Goal: Task Accomplishment & Management: Complete application form

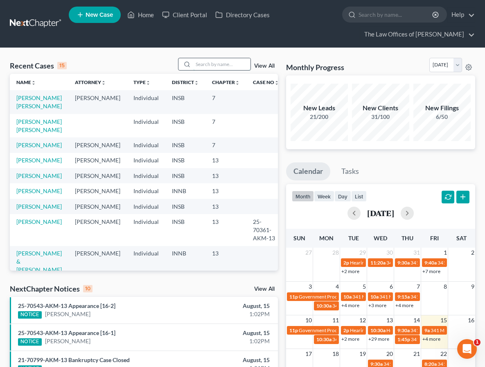
click at [201, 63] on input "search" at bounding box center [221, 64] width 57 height 12
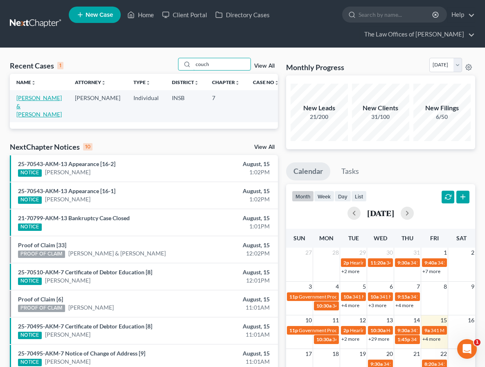
type input "couch"
click at [32, 100] on link "[PERSON_NAME] & [PERSON_NAME]" at bounding box center [38, 105] width 45 height 23
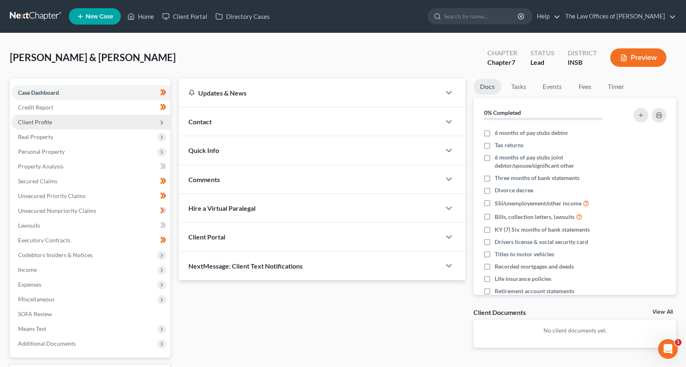
click at [102, 121] on span "Client Profile" at bounding box center [90, 122] width 159 height 15
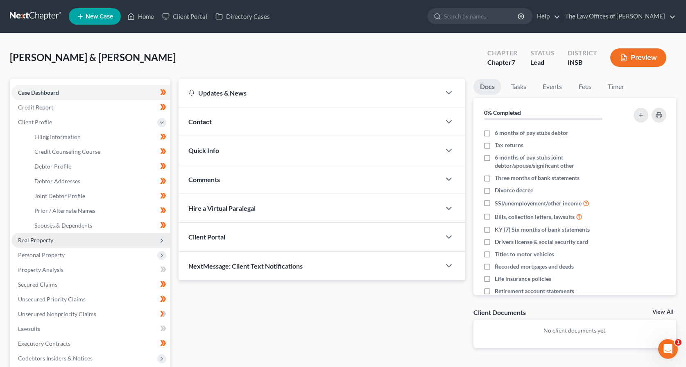
click at [77, 243] on span "Real Property" at bounding box center [90, 240] width 159 height 15
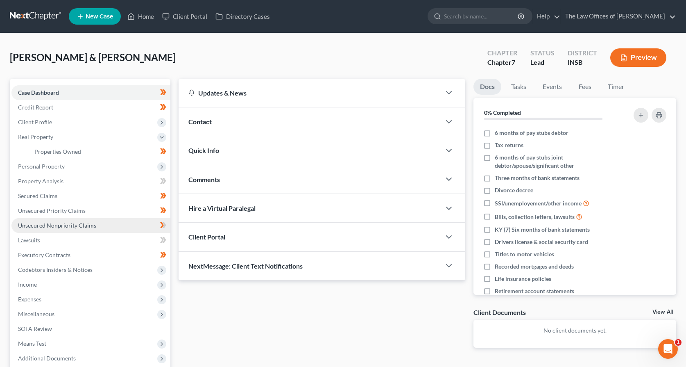
scroll to position [54, 0]
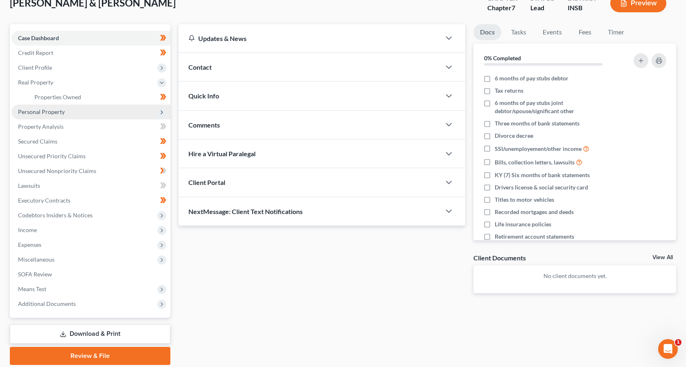
click at [69, 111] on span "Personal Property" at bounding box center [90, 111] width 159 height 15
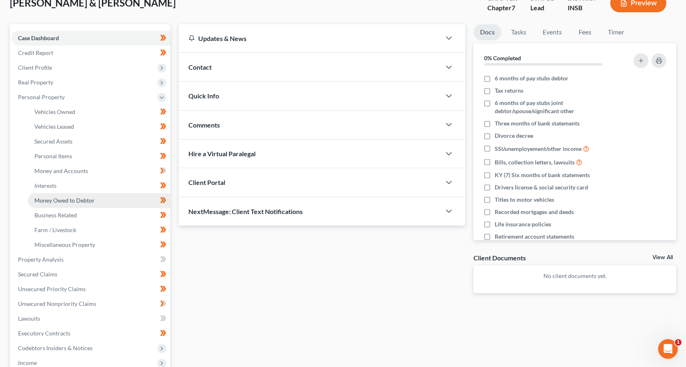
scroll to position [164, 0]
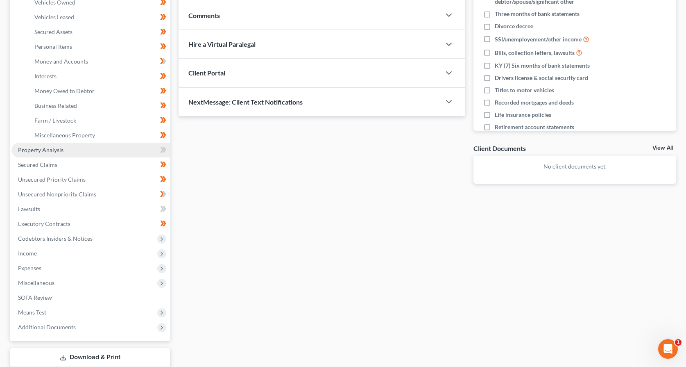
click at [66, 150] on link "Property Analysis" at bounding box center [90, 150] width 159 height 15
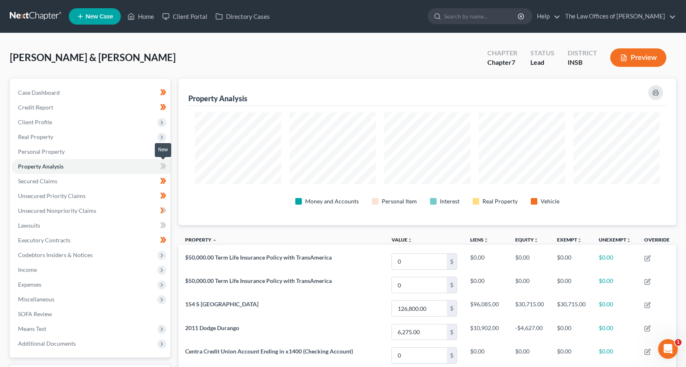
click at [163, 168] on icon at bounding box center [164, 166] width 4 height 6
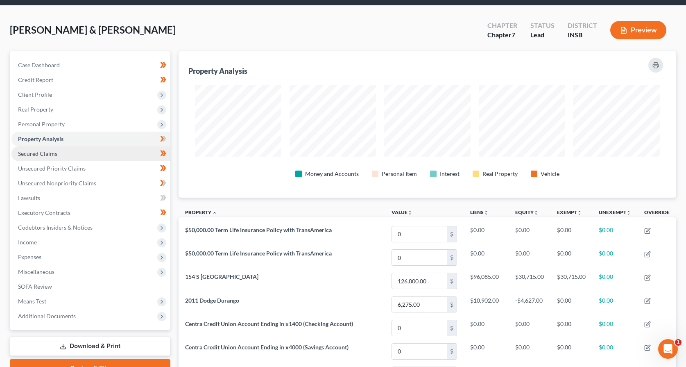
click at [86, 156] on link "Secured Claims" at bounding box center [90, 153] width 159 height 15
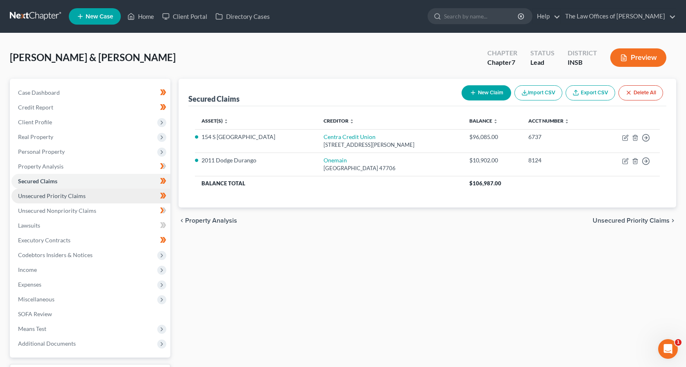
click at [93, 198] on link "Unsecured Priority Claims" at bounding box center [90, 195] width 159 height 15
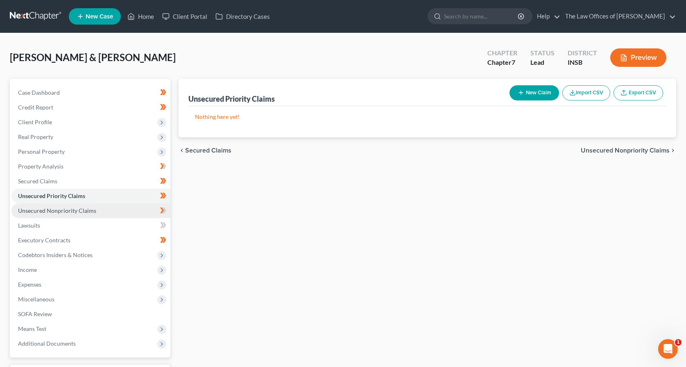
click at [93, 210] on span "Unsecured Nonpriority Claims" at bounding box center [57, 210] width 78 height 7
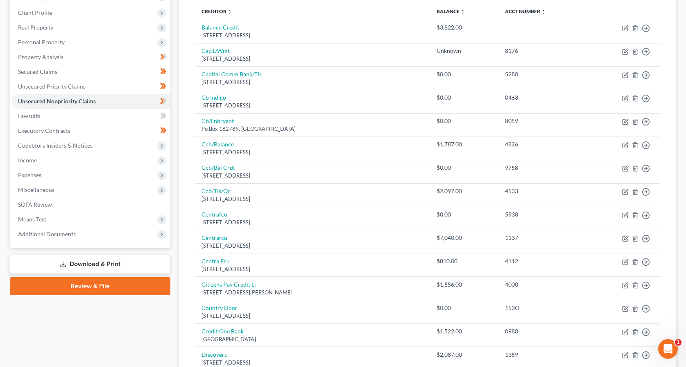
scroll to position [54, 0]
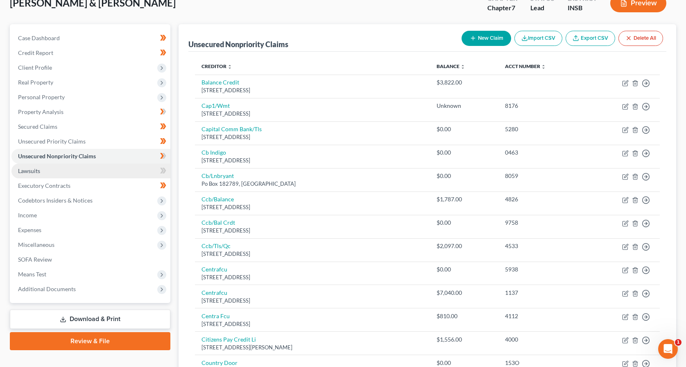
click at [59, 173] on link "Lawsuits" at bounding box center [90, 170] width 159 height 15
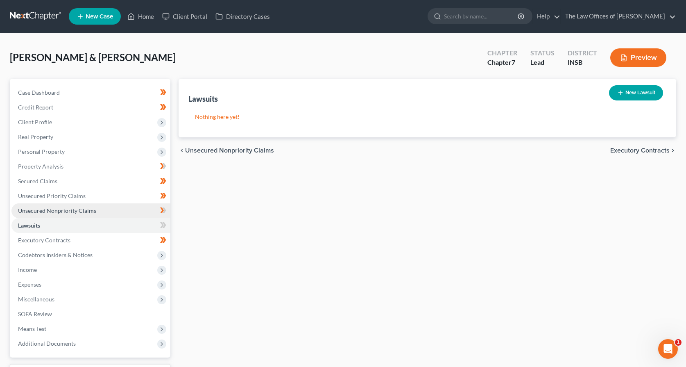
click at [50, 212] on span "Unsecured Nonpriority Claims" at bounding box center [57, 210] width 78 height 7
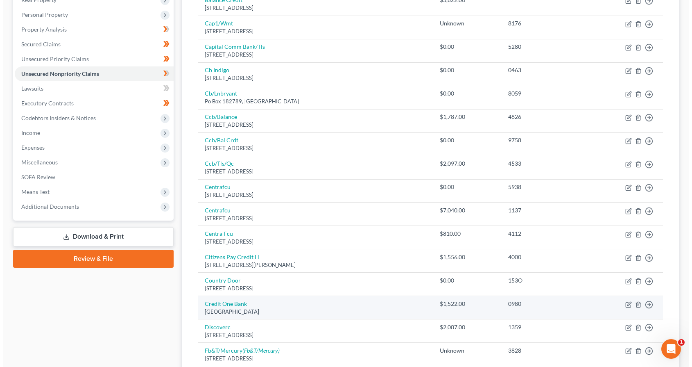
scroll to position [246, 0]
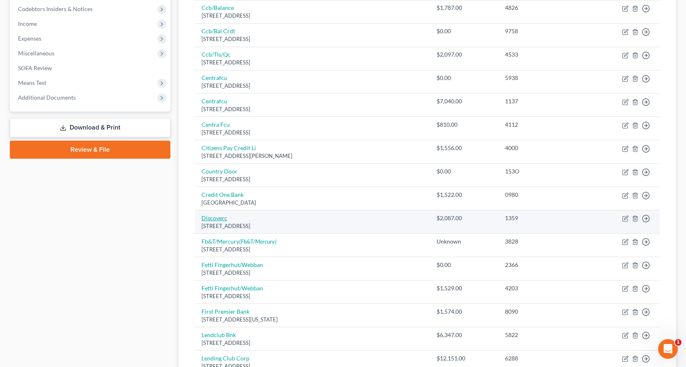
click at [203, 216] on link "Discoverc" at bounding box center [215, 217] width 26 height 7
select select "46"
select select "2"
select select "0"
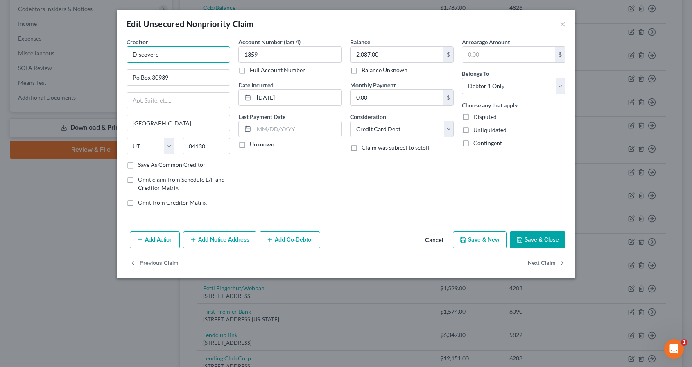
click at [161, 56] on input "Discoverc" at bounding box center [179, 54] width 104 height 16
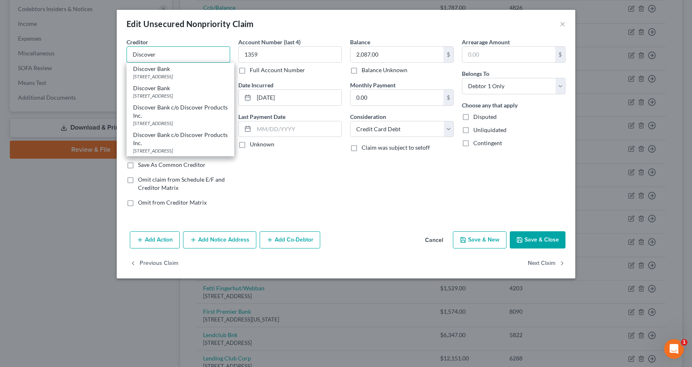
type input "Discover"
click at [162, 243] on button "Add Action" at bounding box center [155, 239] width 50 height 17
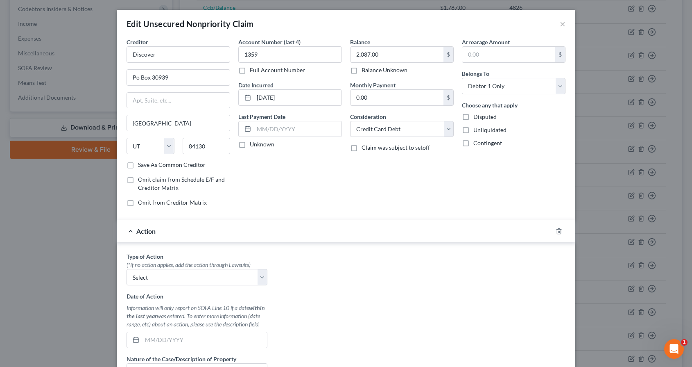
scroll to position [136, 0]
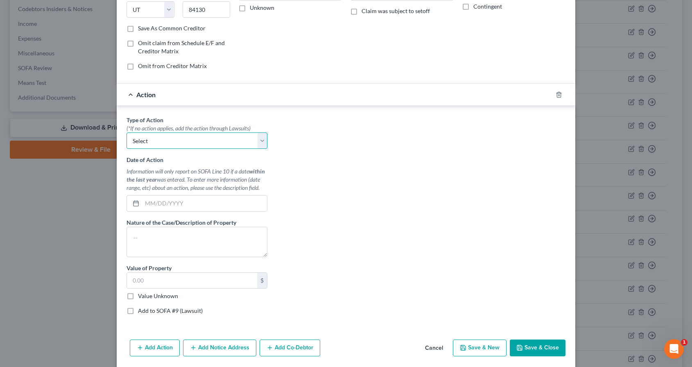
click at [160, 145] on select "Select Repossession Garnishment Foreclosure Personal Injury Attached, Seized, O…" at bounding box center [197, 140] width 141 height 16
click at [315, 210] on div "Type of Action * (*If no action applies, add the action through Lawsuits) Selec…" at bounding box center [345, 218] width 447 height 205
click at [134, 140] on select "Select Repossession Garnishment Foreclosure Personal Injury Attached, Seized, O…" at bounding box center [197, 140] width 141 height 16
select select "1"
click at [127, 132] on select "Select Repossession Garnishment Foreclosure Personal Injury Attached, Seized, O…" at bounding box center [197, 140] width 141 height 16
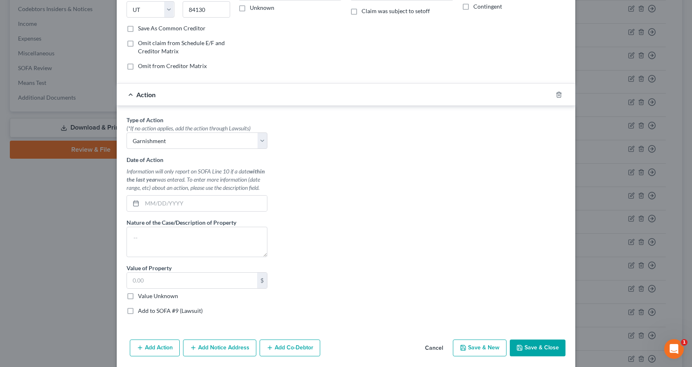
click at [138, 310] on label "Add to SOFA #9 (Lawsuit)" at bounding box center [170, 310] width 65 height 8
click at [141, 310] on input "Add to SOFA #9 (Lawsuit)" at bounding box center [143, 308] width 5 height 5
checkbox input "true"
select select "0"
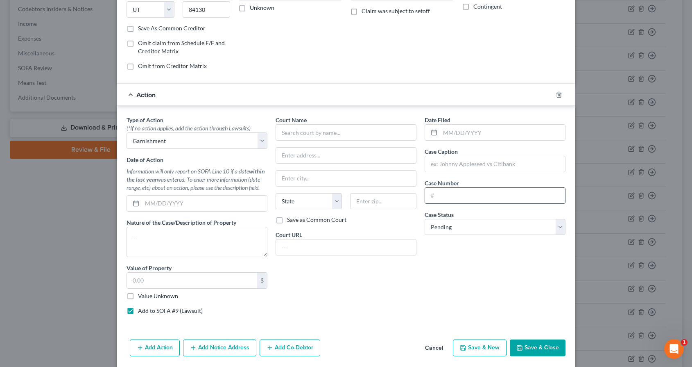
click at [453, 193] on input "text" at bounding box center [495, 196] width 140 height 16
paste input "72D01-2408-CC-000336"
type input "72D01-2408-CC-000336"
click at [445, 155] on label "Case Caption" at bounding box center [441, 151] width 33 height 9
click at [445, 160] on input "text" at bounding box center [495, 164] width 140 height 16
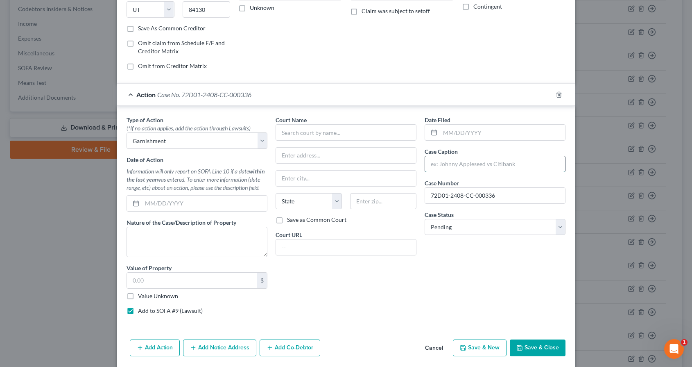
paste input "CAPITAL ONE, N.A., SUCCESSOR BY MERGER TO DISCOVER BANK v. JAMES COUCH"
type input "CAPITAL ONE, N.A., SUCCESSOR BY MERGER TO DISCOVER BANK v. JAMES COUCH"
click at [451, 130] on input "text" at bounding box center [502, 133] width 125 height 16
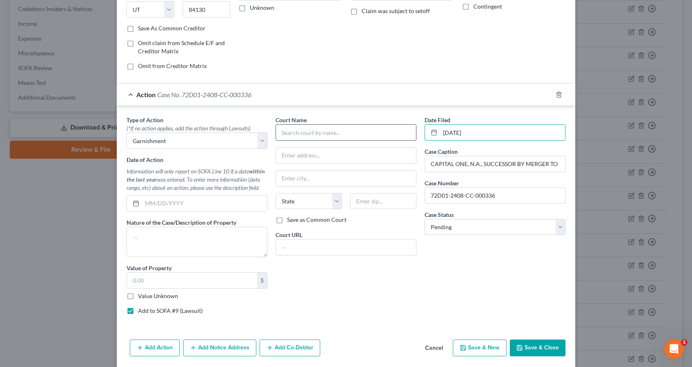
type input "08/09/2024"
click at [290, 129] on input "text" at bounding box center [346, 132] width 141 height 16
click at [289, 143] on div "Scott Superior Court" at bounding box center [324, 147] width 85 height 8
type input "Scott Superior Court"
type input "One East McClain Ave., #252"
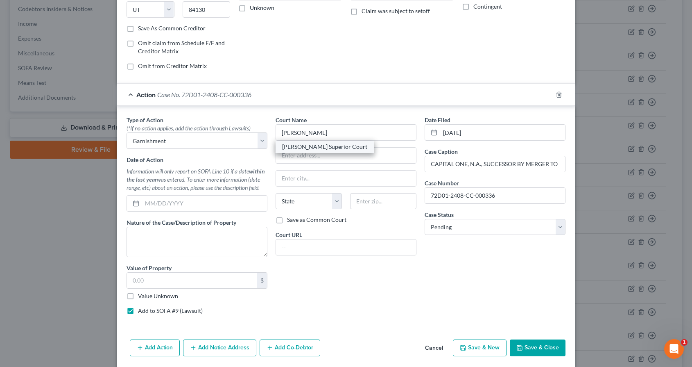
type input "Scottsburg"
select select "15"
type input "47170"
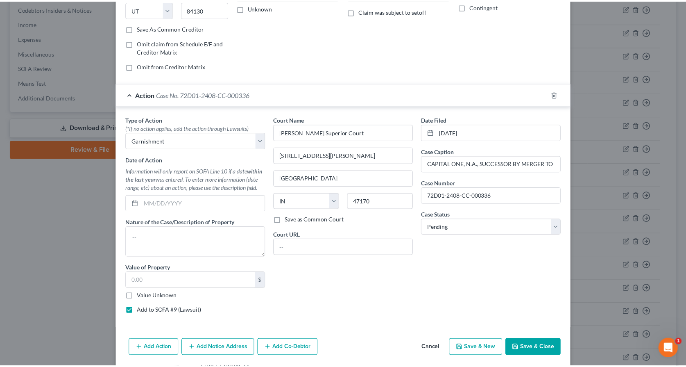
scroll to position [166, 0]
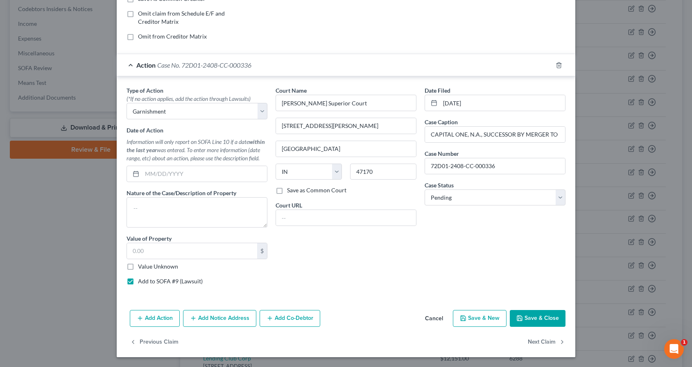
click at [485, 317] on button "Save & Close" at bounding box center [538, 318] width 56 height 17
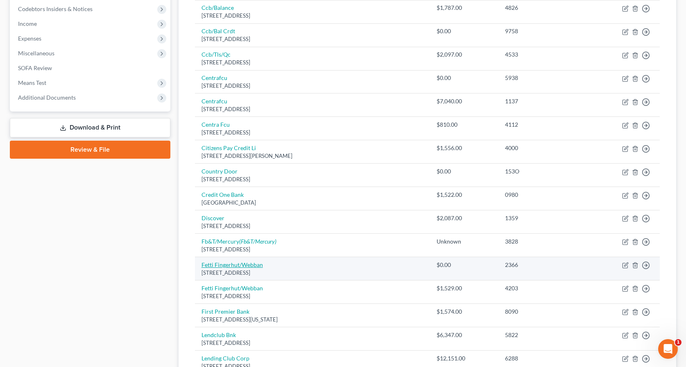
click at [229, 266] on link "Fetti Fingerhut/Webban" at bounding box center [232, 264] width 61 height 7
select select "24"
select select "2"
select select "0"
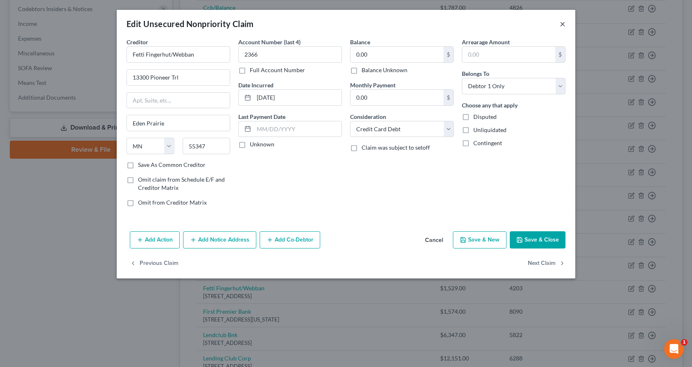
click at [485, 28] on button "×" at bounding box center [563, 24] width 6 height 10
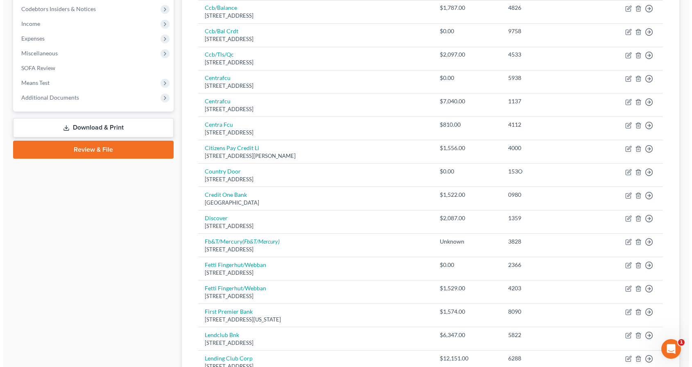
scroll to position [410, 0]
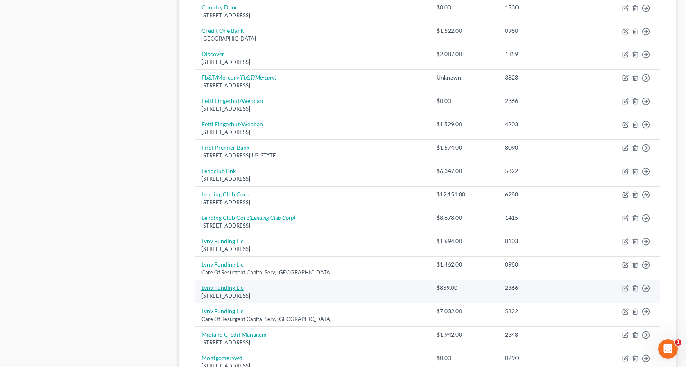
click at [221, 290] on link "Lvnv Funding Llc" at bounding box center [223, 287] width 42 height 7
select select "42"
select select "0"
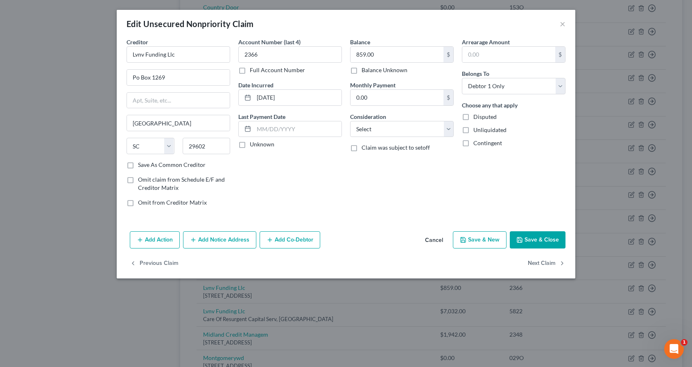
click at [165, 242] on button "Add Action" at bounding box center [155, 239] width 50 height 17
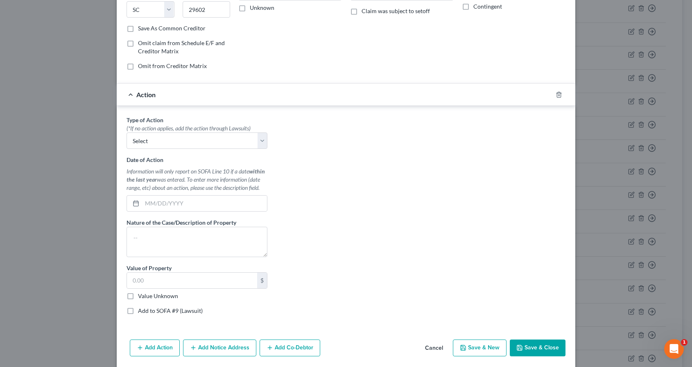
scroll to position [164, 0]
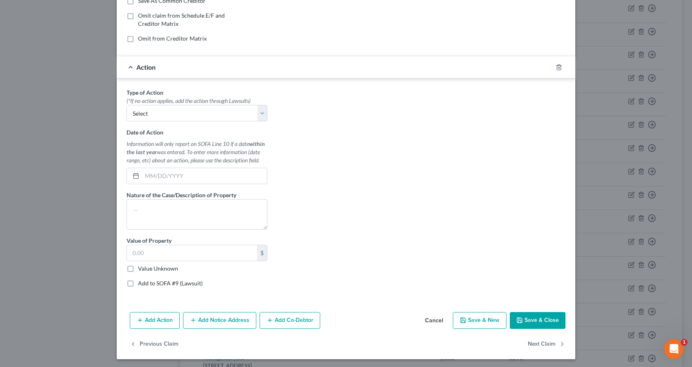
click at [138, 282] on label "Add to SOFA #9 (Lawsuit)" at bounding box center [170, 283] width 65 height 8
click at [141, 282] on input "Add to SOFA #9 (Lawsuit)" at bounding box center [143, 281] width 5 height 5
checkbox input "true"
select select "0"
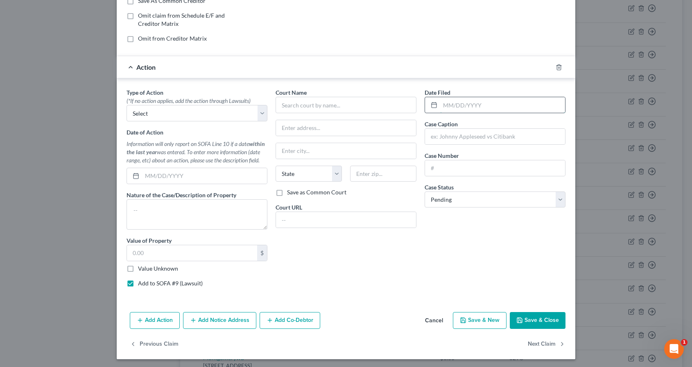
click at [454, 107] on input "text" at bounding box center [502, 105] width 125 height 16
type input "02/17/2025"
click at [452, 138] on input "text" at bounding box center [495, 137] width 140 height 16
paste input "Lvnv Funding Llc v. James Couch"
type input "Lvnv Funding Llc v. James Couch"
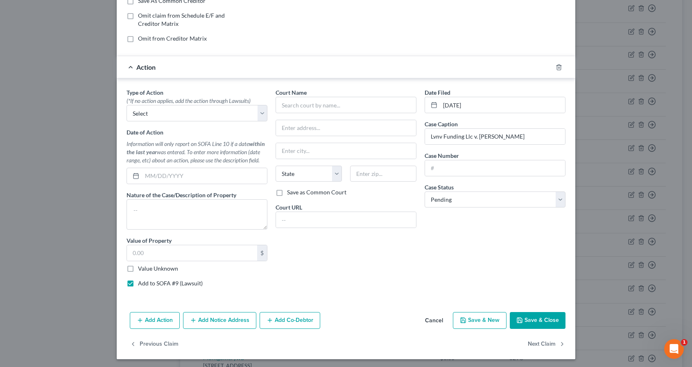
click at [485, 320] on button "Save & Close" at bounding box center [538, 320] width 56 height 17
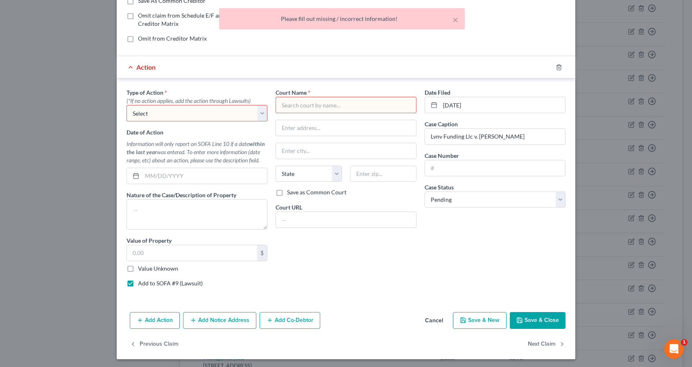
scroll to position [0, 0]
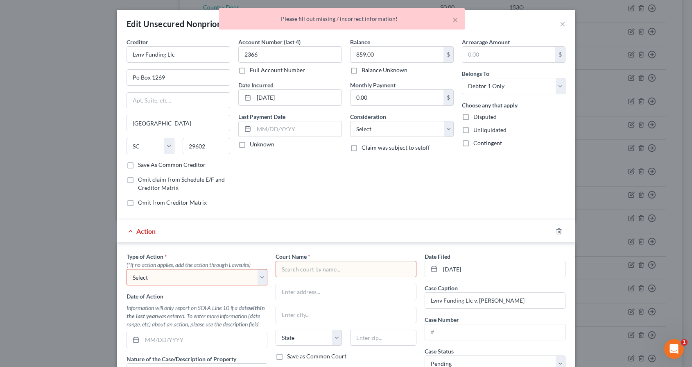
click at [485, 26] on div "× Please fill out missing / incorrect information!" at bounding box center [342, 20] width 692 height 25
click at [485, 22] on div "× Please fill out missing / incorrect information!" at bounding box center [342, 20] width 692 height 25
click at [458, 18] on button "×" at bounding box center [456, 20] width 6 height 10
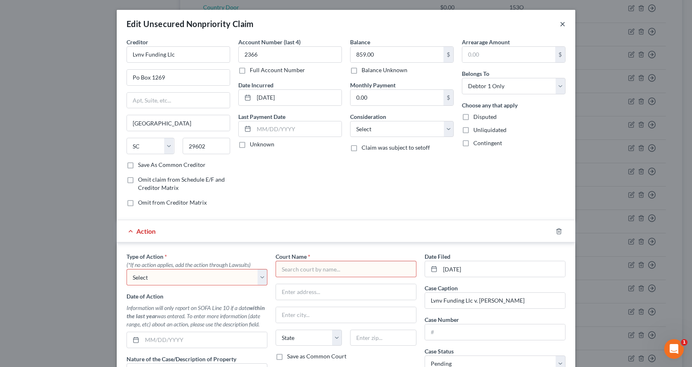
click at [485, 25] on button "×" at bounding box center [563, 24] width 6 height 10
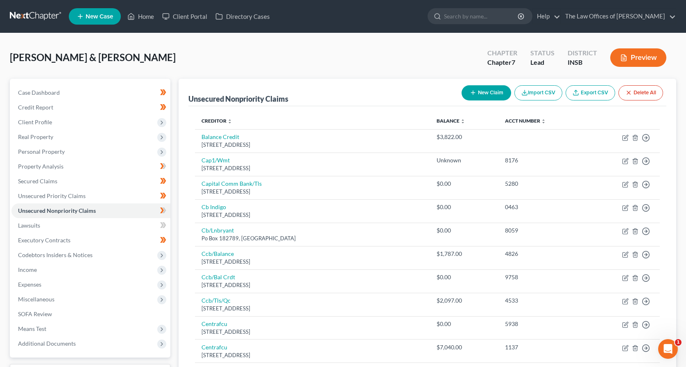
click at [25, 15] on link at bounding box center [36, 16] width 52 height 15
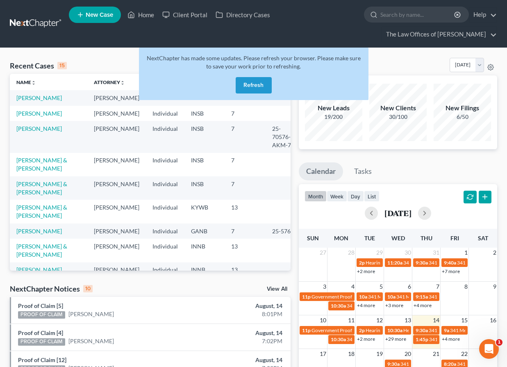
click at [241, 87] on button "Refresh" at bounding box center [254, 85] width 36 height 16
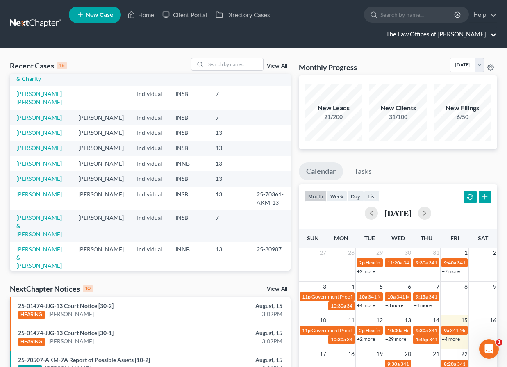
click at [422, 38] on link "The Law Offices of [PERSON_NAME]" at bounding box center [439, 34] width 115 height 15
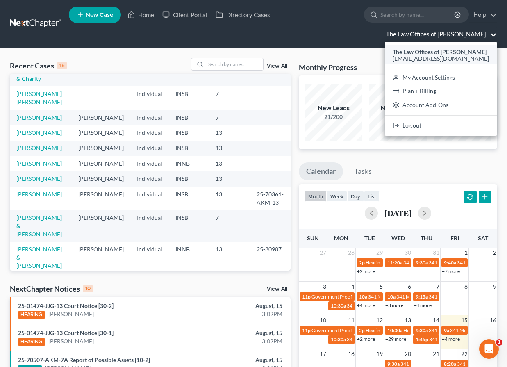
click at [422, 56] on span "[EMAIL_ADDRESS][DOMAIN_NAME]" at bounding box center [440, 58] width 96 height 7
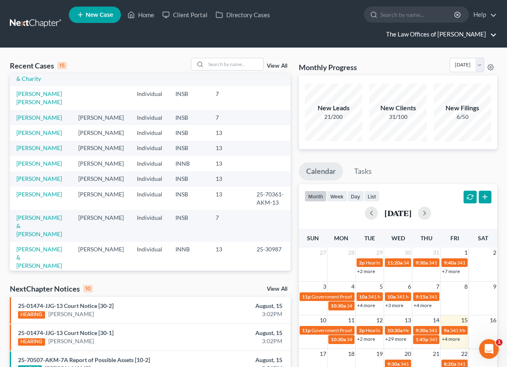
click at [482, 36] on link "The Law Offices of [PERSON_NAME]" at bounding box center [439, 34] width 115 height 15
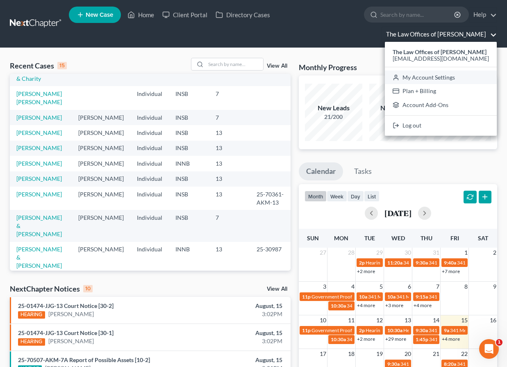
click at [426, 76] on link "My Account Settings" at bounding box center [441, 77] width 112 height 14
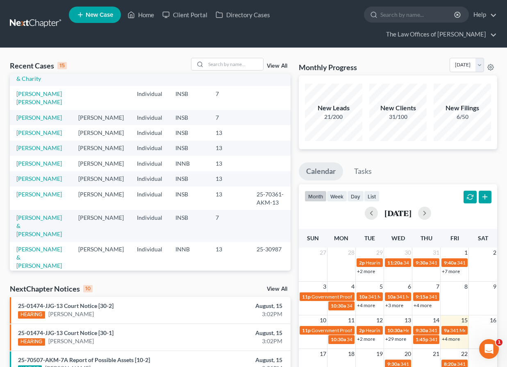
select select "23"
select select "15"
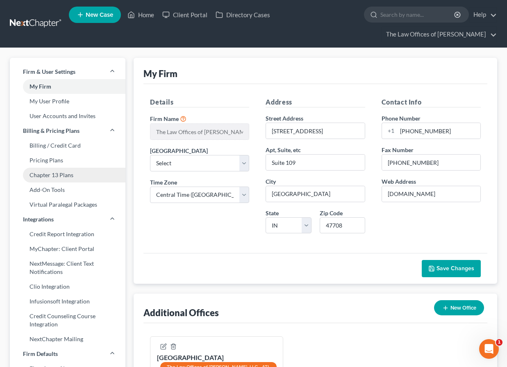
click at [79, 174] on link "Chapter 13 Plans" at bounding box center [68, 175] width 116 height 15
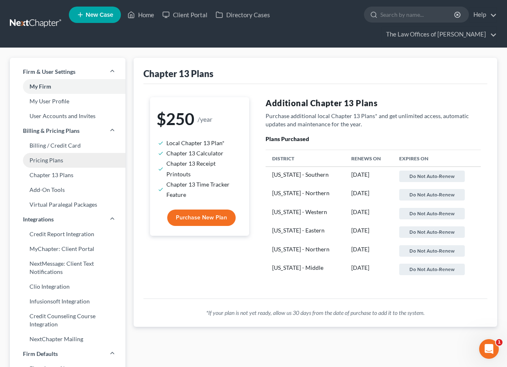
click at [52, 163] on link "Pricing Plans" at bounding box center [68, 160] width 116 height 15
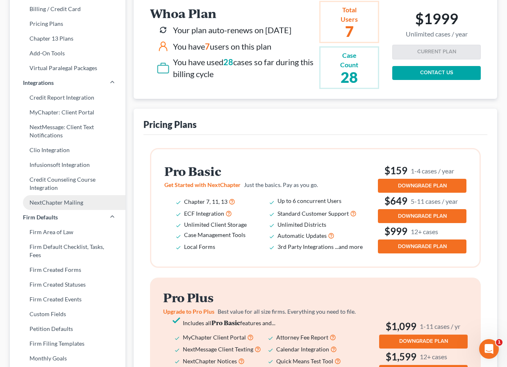
scroll to position [164, 0]
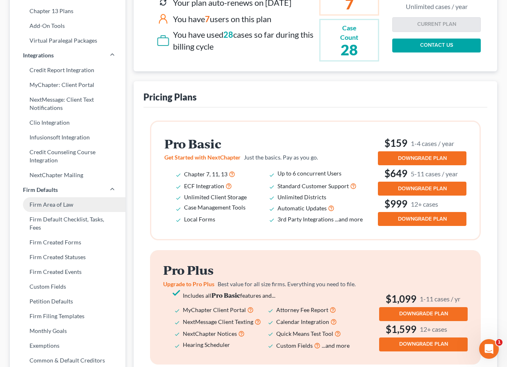
click at [41, 206] on link "Firm Area of Law" at bounding box center [68, 204] width 116 height 15
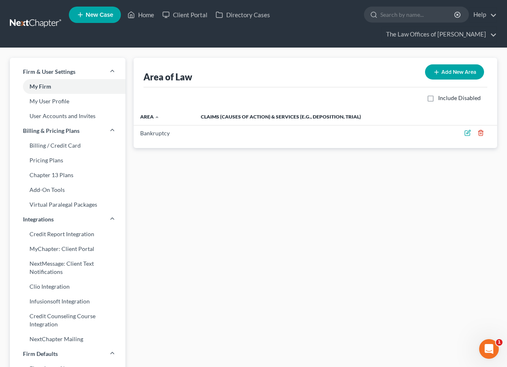
click at [28, 24] on link at bounding box center [36, 23] width 52 height 15
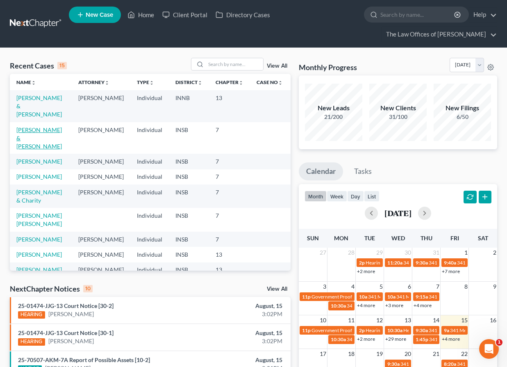
click at [46, 126] on link "[PERSON_NAME] & [PERSON_NAME]" at bounding box center [38, 137] width 45 height 23
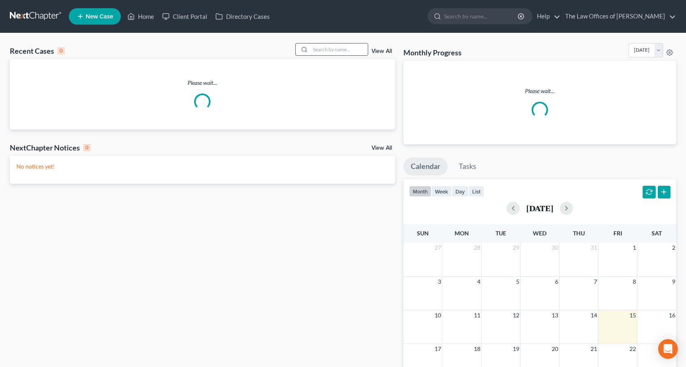
click at [333, 46] on input "search" at bounding box center [338, 49] width 57 height 12
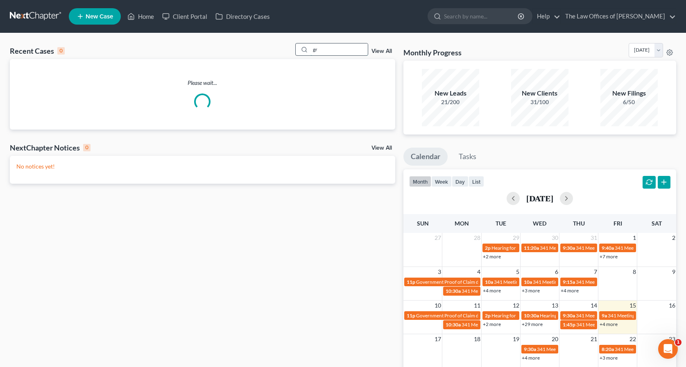
type input "g"
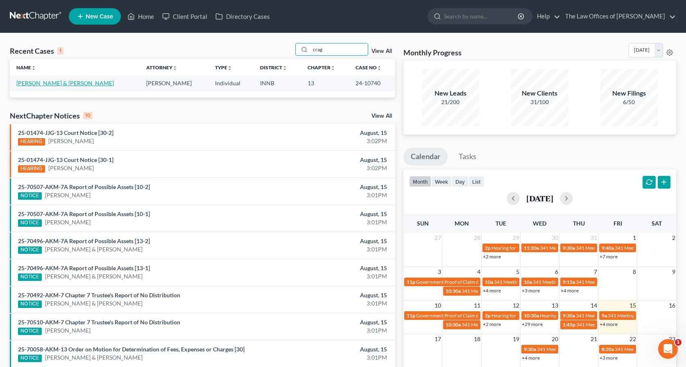
type input "crag"
click at [49, 84] on link "[PERSON_NAME] & [PERSON_NAME]" at bounding box center [64, 82] width 97 height 7
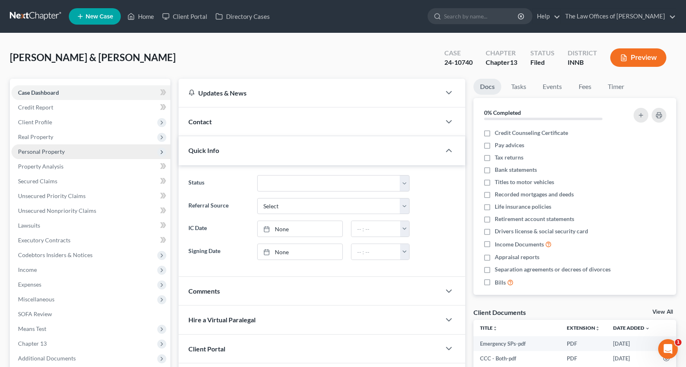
click at [48, 149] on span "Personal Property" at bounding box center [41, 151] width 47 height 7
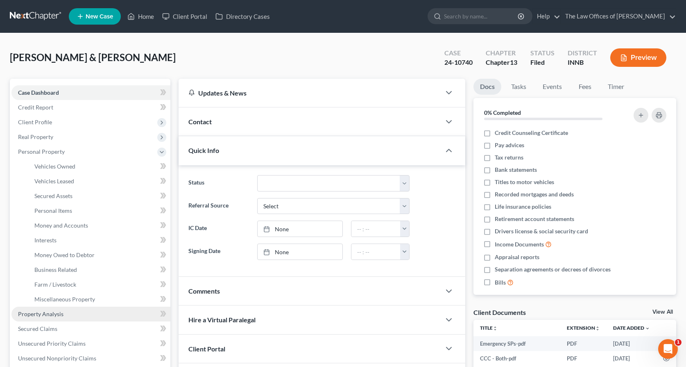
click at [41, 313] on span "Property Analysis" at bounding box center [40, 313] width 45 height 7
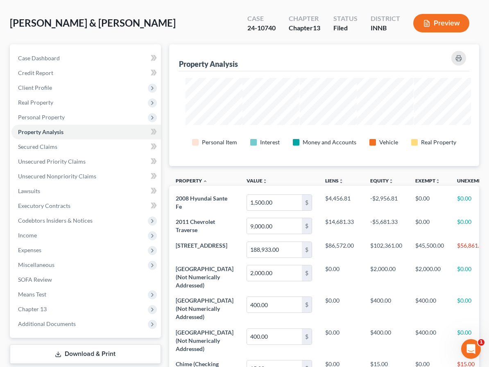
scroll to position [22, 0]
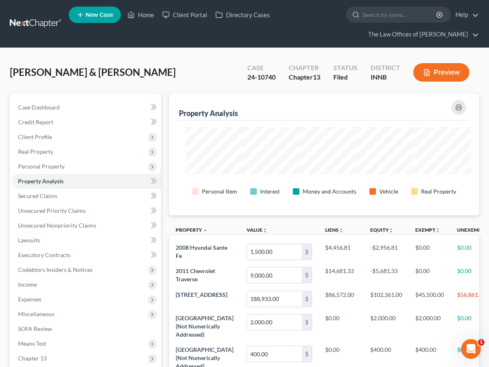
click at [32, 21] on link at bounding box center [36, 23] width 52 height 15
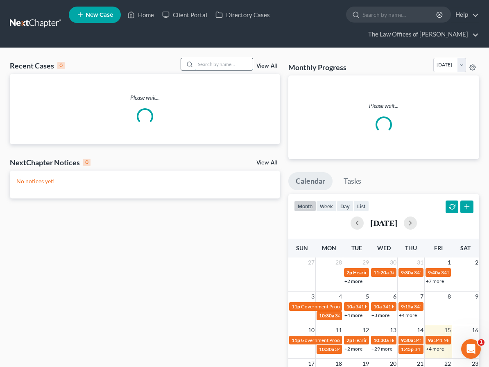
click at [216, 68] on input "search" at bounding box center [223, 64] width 57 height 12
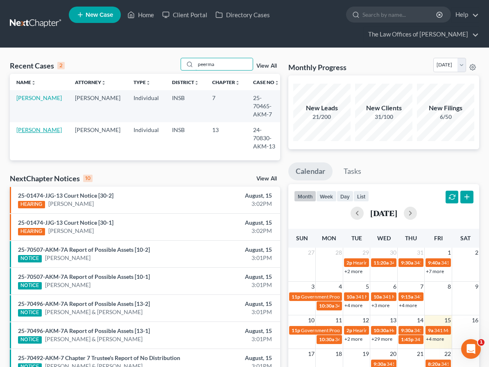
type input "peerma"
click at [27, 126] on link "Peerman, Heather" at bounding box center [38, 129] width 45 height 7
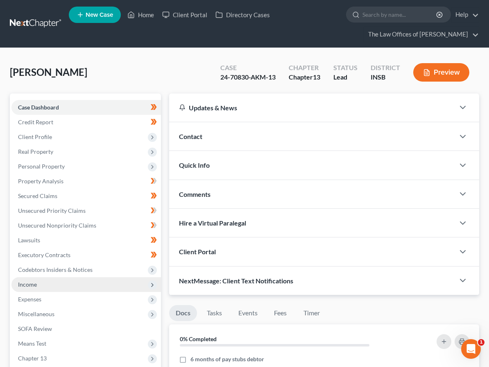
click at [46, 286] on span "Income" at bounding box center [86, 284] width 150 height 15
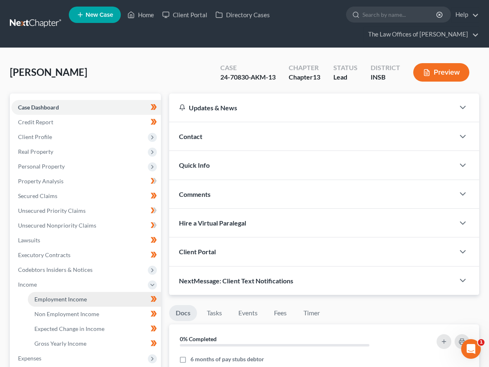
click at [45, 296] on span "Employment Income" at bounding box center [60, 298] width 52 height 7
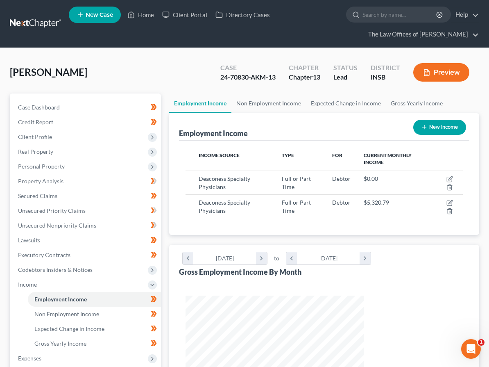
scroll to position [54, 0]
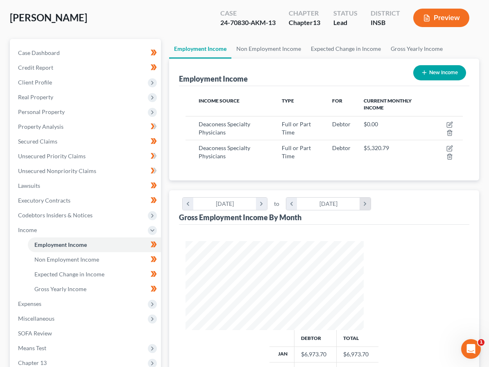
click at [371, 197] on icon "chevron_right" at bounding box center [365, 203] width 11 height 12
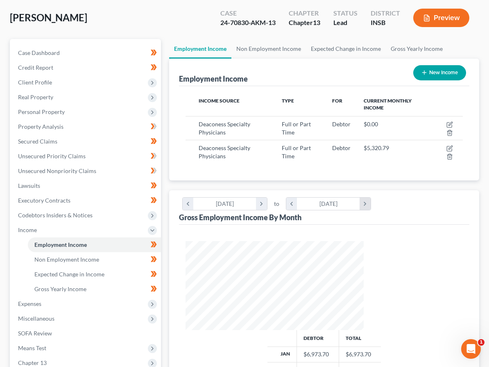
scroll to position [194, 195]
click at [371, 197] on icon "chevron_right" at bounding box center [365, 203] width 11 height 12
click at [297, 197] on icon "chevron_left" at bounding box center [291, 203] width 11 height 12
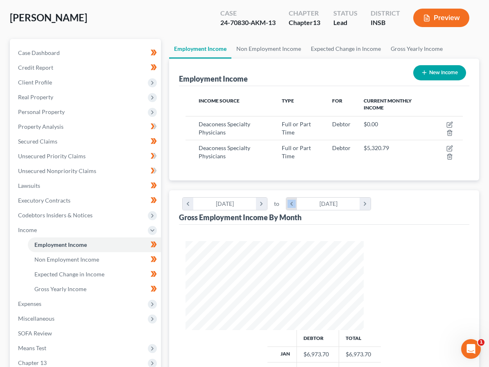
click at [297, 197] on icon "chevron_left" at bounding box center [291, 203] width 11 height 12
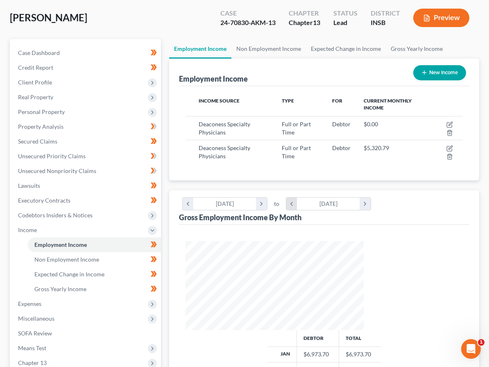
scroll to position [409475, 409427]
click at [27, 308] on span "Expenses" at bounding box center [86, 303] width 150 height 15
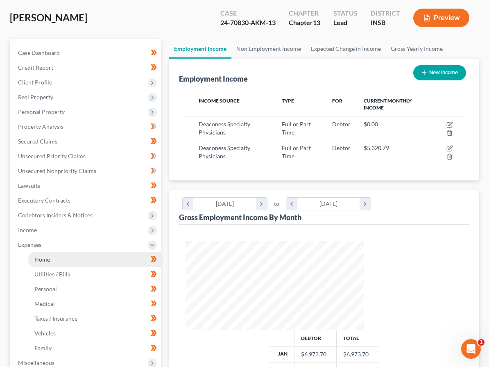
click at [47, 259] on span "Home" at bounding box center [42, 259] width 16 height 7
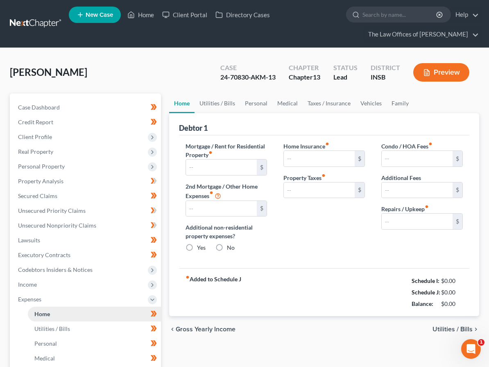
type input "1,450.00"
type input "0.00"
radio input "true"
type input "68.00"
type input "0.00"
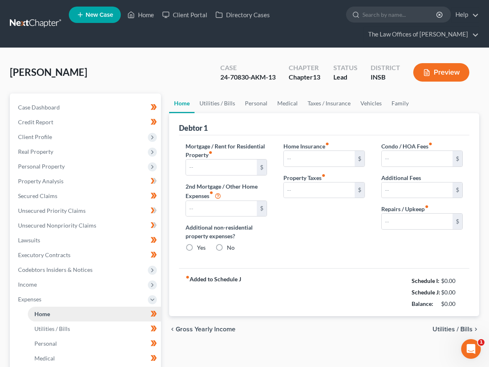
type input "0.00"
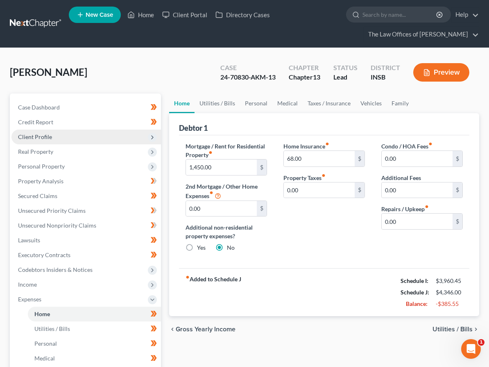
click at [34, 142] on span "Client Profile" at bounding box center [86, 136] width 150 height 15
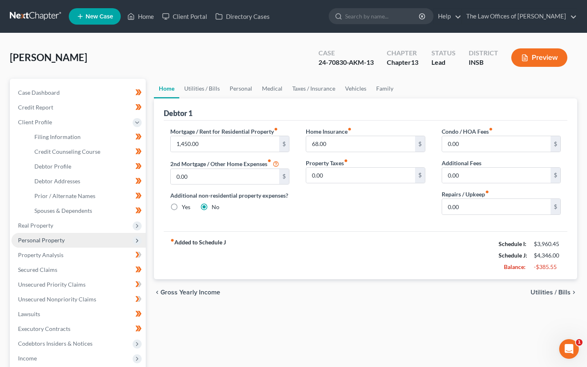
click at [52, 244] on span "Personal Property" at bounding box center [78, 240] width 134 height 15
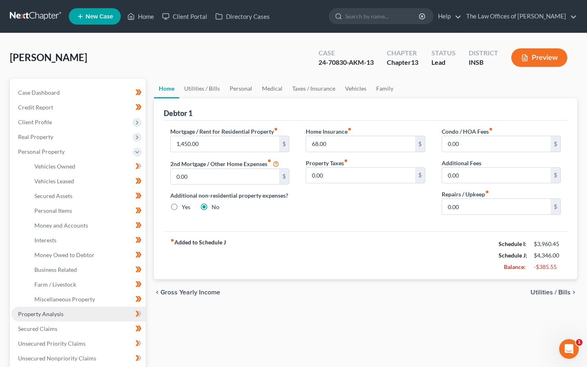
click at [45, 316] on span "Property Analysis" at bounding box center [40, 313] width 45 height 7
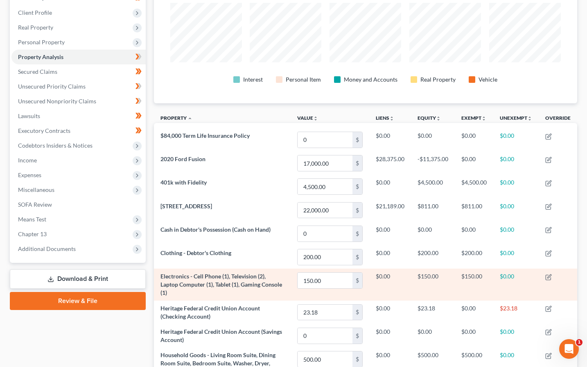
scroll to position [82, 0]
